Goal: Use online tool/utility: Utilize a website feature to perform a specific function

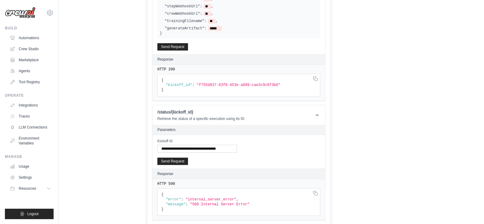
scroll to position [305, 0]
click at [169, 158] on button "Send Request" at bounding box center [173, 161] width 31 height 7
click at [180, 43] on button "Send Request" at bounding box center [173, 46] width 31 height 7
drag, startPoint x: 195, startPoint y: 83, endPoint x: 269, endPoint y: 82, distance: 74.2
click at [269, 83] on span ""2d7d23b4-4e00-413f-bd98-2985e2396f75"" at bounding box center [239, 85] width 84 height 4
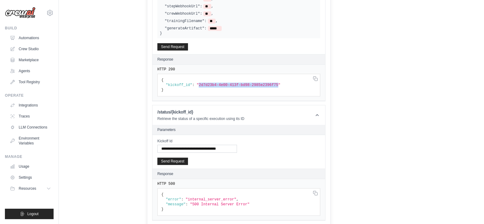
copy span "2d7d23b4-4e00-413f-bd98-2985e2396f75"
click at [174, 146] on input "**********" at bounding box center [198, 149] width 80 height 8
paste input "text"
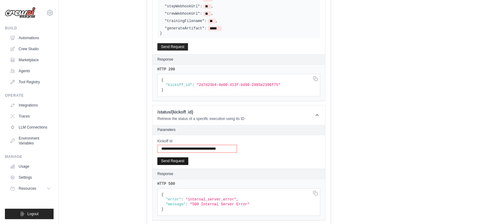
type input "**********"
click at [171, 161] on button "Send Request" at bounding box center [173, 161] width 31 height 7
click at [175, 158] on button "Send Request" at bounding box center [173, 161] width 31 height 7
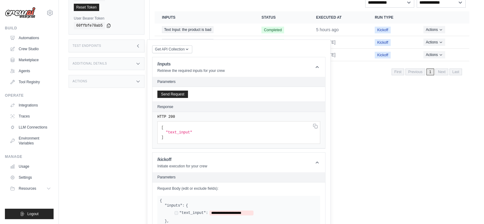
scroll to position [152, 0]
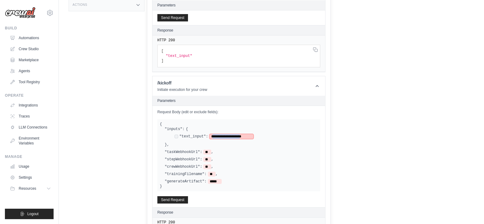
drag, startPoint x: 247, startPoint y: 135, endPoint x: 210, endPoint y: 139, distance: 36.9
click at [210, 139] on div "**********" at bounding box center [246, 137] width 143 height 6
click at [172, 200] on button "Send Request" at bounding box center [173, 199] width 31 height 7
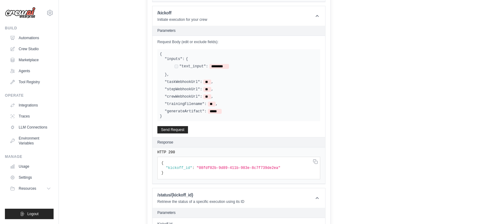
scroll to position [229, 0]
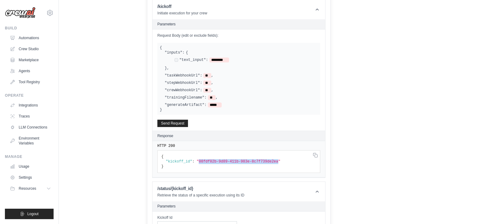
drag, startPoint x: 196, startPoint y: 161, endPoint x: 268, endPoint y: 160, distance: 72.0
click at [268, 160] on span ""08fdf02b-9d89-411b-983e-8c7f739de2ea"" at bounding box center [239, 162] width 84 height 4
copy span "08fdf02b-9d89-411b-983e-8c7f739de2ea"
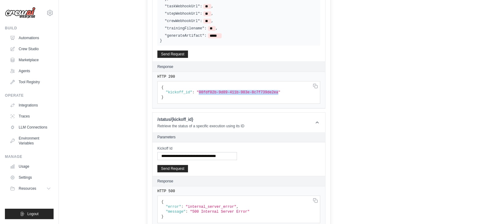
scroll to position [305, 0]
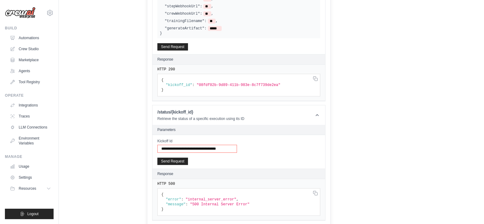
click at [202, 145] on input "**********" at bounding box center [198, 149] width 80 height 8
paste input "text"
type input "**********"
click at [178, 161] on button "Send Request" at bounding box center [173, 161] width 31 height 7
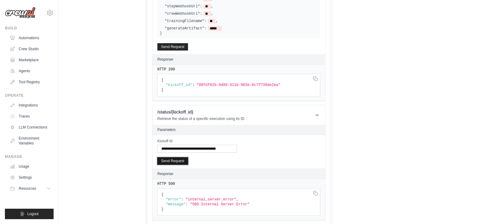
click at [178, 161] on button "Send Request" at bounding box center [173, 161] width 31 height 7
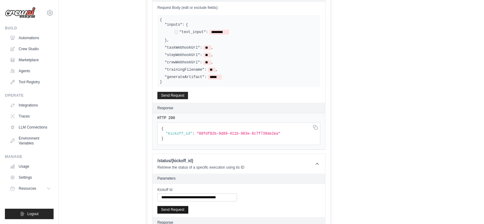
scroll to position [229, 0]
